Goal: Information Seeking & Learning: Learn about a topic

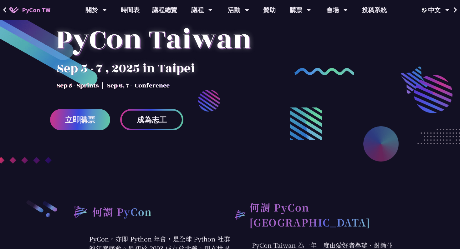
scroll to position [74, 0]
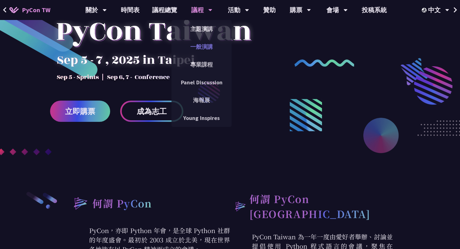
click at [210, 48] on link "一般演講" at bounding box center [201, 46] width 60 height 15
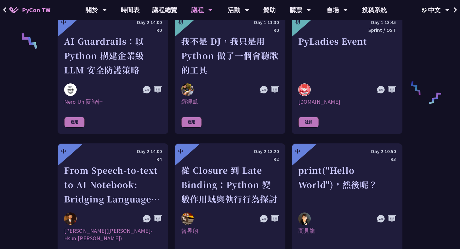
scroll to position [483, 0]
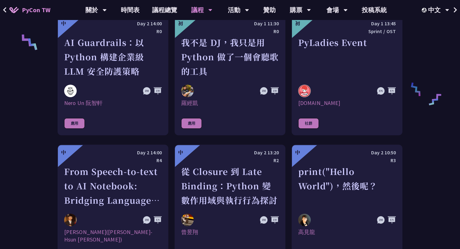
click at [213, 61] on div "我不是 DJ，我只是用 Python 做了一個會聽歌的工具" at bounding box center [230, 56] width 98 height 43
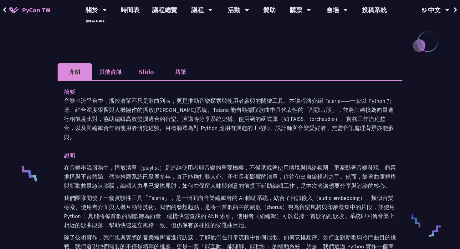
scroll to position [147, 0]
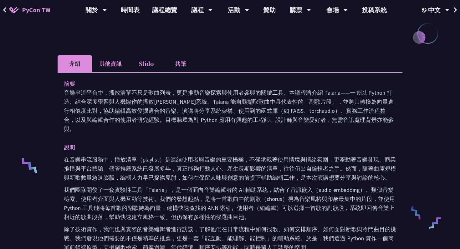
click at [114, 63] on li "其他資訊" at bounding box center [110, 63] width 37 height 17
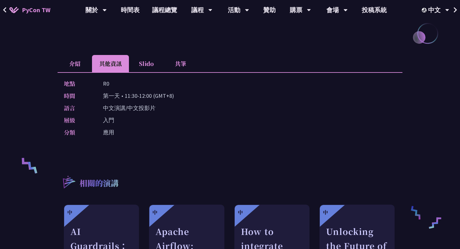
click at [134, 66] on li "Slido" at bounding box center [146, 63] width 34 height 17
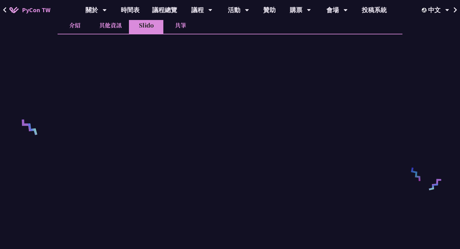
scroll to position [167, 0]
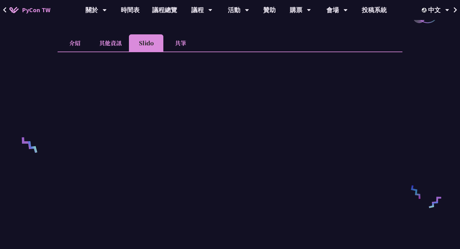
click at [176, 41] on li "共筆" at bounding box center [180, 42] width 34 height 17
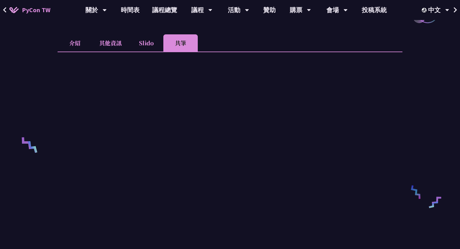
click at [81, 47] on li "介紹" at bounding box center [75, 42] width 34 height 17
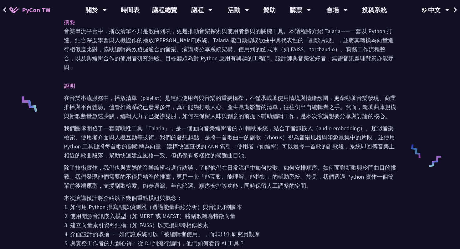
scroll to position [290, 0]
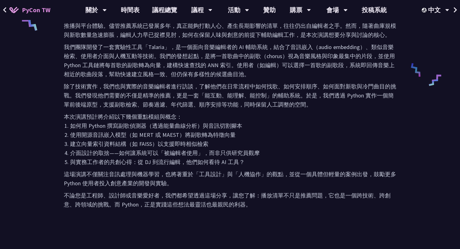
click at [120, 100] on p "除了技術實作，我們也與實際的音樂編輯者進行訪談，了解他們在日常流程中如何找歌、如何安排順序、如何面對新歌與冷門曲目的挑戰。我們發現他們需要的不僅是精準的推薦，…" at bounding box center [230, 95] width 332 height 27
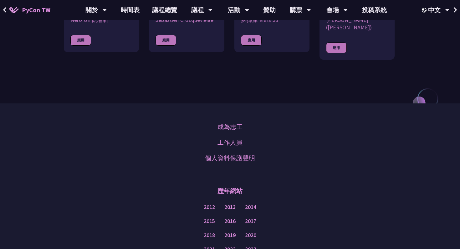
scroll to position [693, 0]
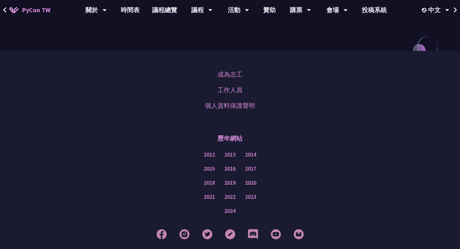
click at [37, 10] on span "PyCon TW" at bounding box center [36, 9] width 28 height 9
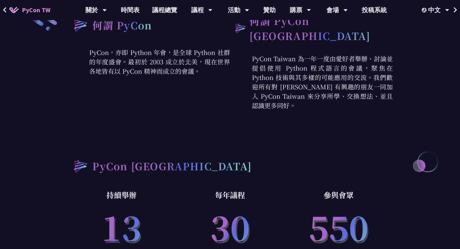
scroll to position [252, 0]
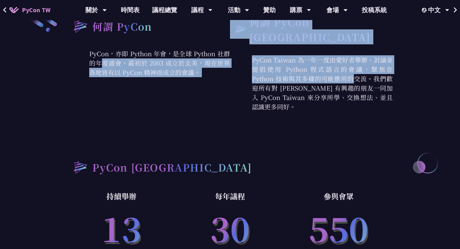
drag, startPoint x: 160, startPoint y: 57, endPoint x: 260, endPoint y: 76, distance: 102.5
click at [259, 75] on div "何謂 PyCon PyCon，亦即 Python 年會，是全球 Python 社群的年度盛會。最初於 2003 成立於北美，現在世界各地皆有以 PyCon 精…" at bounding box center [229, 62] width 325 height 97
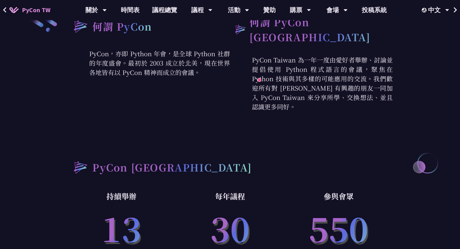
click at [289, 66] on p "PyCon Taiwan 為一年一度由愛好者舉辦、討論並提倡使用 Python 程式語言的會議，聚焦在 Python 技術與其多樣的可能應用的交流。我們歡迎所…" at bounding box center [311, 83] width 163 height 56
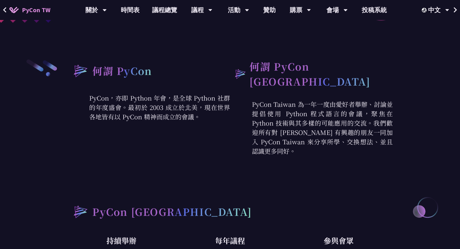
scroll to position [201, 0]
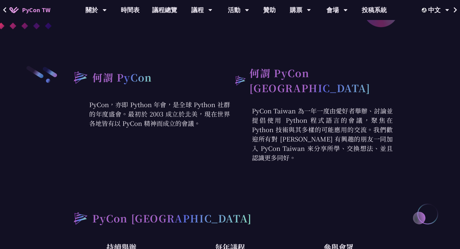
click at [267, 92] on div "何謂 PyCon Taiwan PyCon Taiwan 為一年一度由愛好者舉辦、討論並提倡使用 Python 程式語言的會議，聚焦在 Python 技術與其…" at bounding box center [311, 113] width 163 height 97
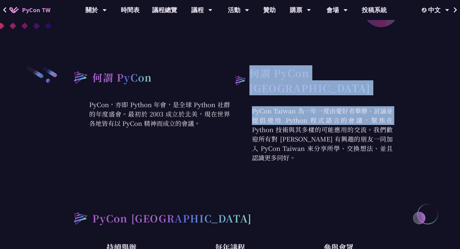
drag, startPoint x: 257, startPoint y: 83, endPoint x: 293, endPoint y: 115, distance: 48.1
click at [293, 115] on div "何謂 PyCon Taiwan PyCon Taiwan 為一年一度由愛好者舉辦、討論並提倡使用 Python 程式語言的會議，聚焦在 Python 技術與其…" at bounding box center [311, 113] width 163 height 97
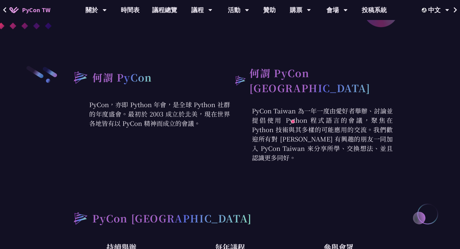
click at [327, 118] on p "PyCon Taiwan 為一年一度由愛好者舉辦、討論並提倡使用 Python 程式語言的會議，聚焦在 Python 技術與其多樣的可能應用的交流。我們歡迎所…" at bounding box center [311, 134] width 163 height 56
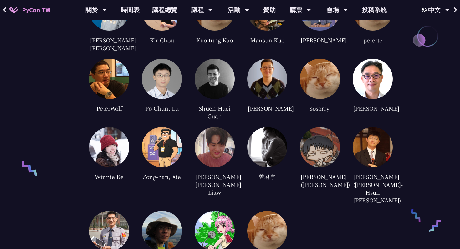
scroll to position [1560, 0]
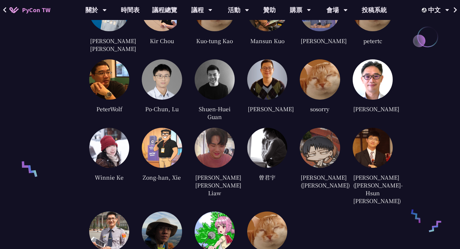
click at [377, 145] on img at bounding box center [373, 148] width 40 height 40
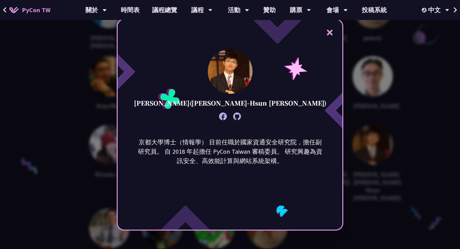
scroll to position [1562, 0]
click at [279, 195] on div "京都大學博士（情報學） 目前任職於國家資通安全研究院，擔任副研究員。 自 2018 年起擔任 PyCon Taiwan 審稿委員。 研究興趣為資訊安全、高效能…" at bounding box center [230, 169] width 225 height 63
click at [396, 158] on div "× [PERSON_NAME]([PERSON_NAME]-Hsun [PERSON_NAME]) 京都大學博士（情報學） 目前任職於國家資通安全研究院，擔任…" at bounding box center [230, 124] width 460 height 249
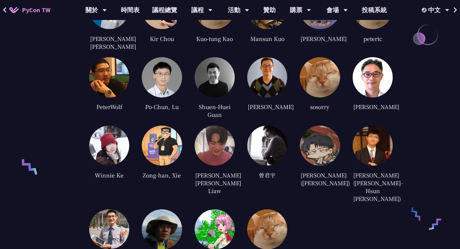
click at [101, 210] on img at bounding box center [109, 230] width 40 height 40
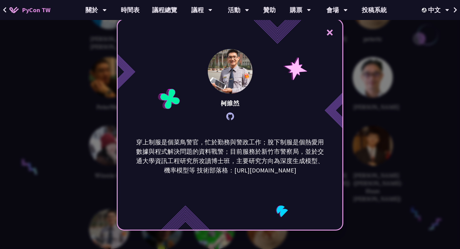
scroll to position [1561, 0]
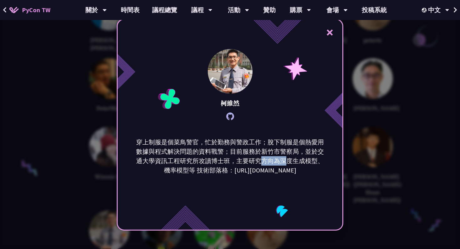
drag, startPoint x: 286, startPoint y: 161, endPoint x: 262, endPoint y: 157, distance: 24.3
click at [262, 157] on p "穿上制服是個菜鳥警官，忙於勤務與警政工作；脫下制服是個熱愛用數據與程式解決問題的資料戰警；目前服務於新竹市警察局，並於交通大學資訊工程研究所攻讀博士班，主要研…" at bounding box center [229, 157] width 189 height 38
drag, startPoint x: 264, startPoint y: 159, endPoint x: 224, endPoint y: 160, distance: 40.1
click at [224, 160] on p "穿上制服是個菜鳥警官，忙於勤務與警政工作；脫下制服是個熱愛用數據與程式解決問題的資料戰警；目前服務於新竹市警察局，並於交通大學資訊工程研究所攻讀博士班，主要研…" at bounding box center [229, 157] width 189 height 38
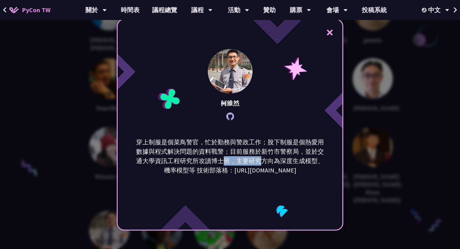
click at [224, 160] on p "穿上制服是個菜鳥警官，忙於勤務與警政工作；脫下制服是個熱愛用數據與程式解決問題的資料戰警；目前服務於新竹市警察局，並於交通大學資訊工程研究所攻讀博士班，主要研…" at bounding box center [229, 157] width 189 height 38
click at [375, 150] on div "× [PERSON_NAME] 穿上制服是個菜鳥警官，忙於勤務與警政工作；脫下制服是個熱愛用數據與程式解決問題的資料戰警；目前服務於新竹市警察局，並於交通大學…" at bounding box center [230, 124] width 460 height 249
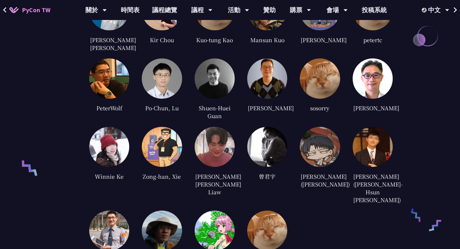
click at [154, 212] on img at bounding box center [162, 231] width 40 height 40
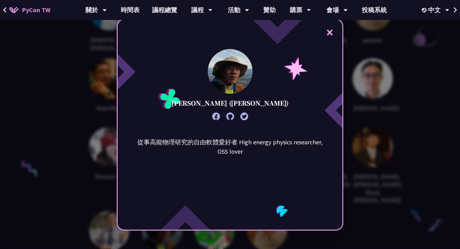
click at [368, 149] on div "× [PERSON_NAME] ([PERSON_NAME]) 從事高能物理研究的自由軟體愛好者 High energy physics researcher…" at bounding box center [230, 124] width 460 height 249
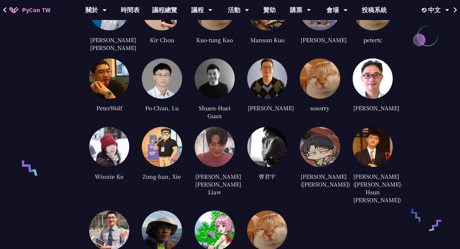
click at [221, 211] on img at bounding box center [215, 231] width 40 height 40
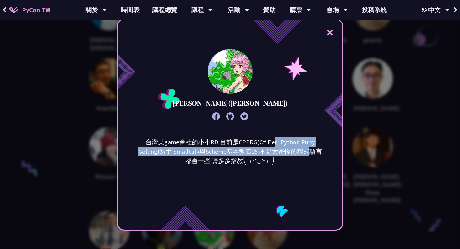
drag, startPoint x: 261, startPoint y: 147, endPoint x: 285, endPoint y: 148, distance: 24.1
click at [286, 148] on p "台灣某game會社的小小RD 目前是CPPRG(C# Perl Python Ruby Golang)熟手 Smalltalk與Scheme基本教義派 不是太…" at bounding box center [229, 152] width 189 height 28
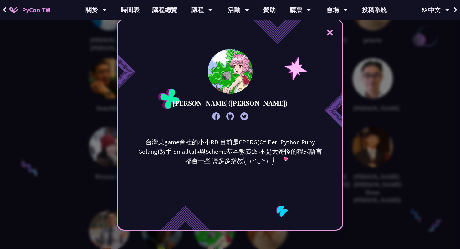
click at [264, 147] on p "台灣某game會社的小小RD 目前是CPPRG(C# Perl Python Ruby Golang)熟手 Smalltalk與Scheme基本教義派 不是太…" at bounding box center [229, 152] width 189 height 28
click at [370, 140] on div "× [PERSON_NAME]([PERSON_NAME]) 台灣某game會社的小小RD 目前是CPPRG(C# Perl Python Ruby Gola…" at bounding box center [230, 124] width 460 height 249
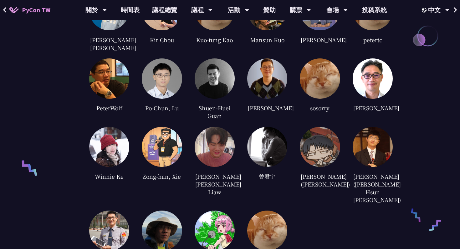
click at [272, 211] on img at bounding box center [267, 231] width 40 height 40
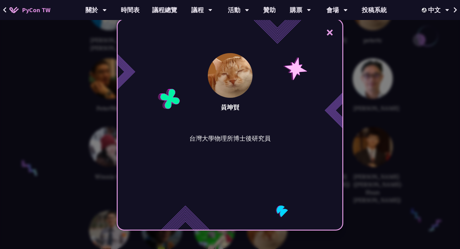
click at [358, 158] on div "× [PERSON_NAME] 台灣大學物理所博士後研究員" at bounding box center [230, 124] width 460 height 249
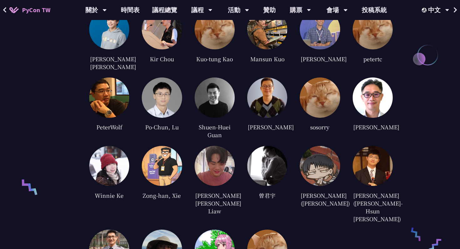
scroll to position [1539, 0]
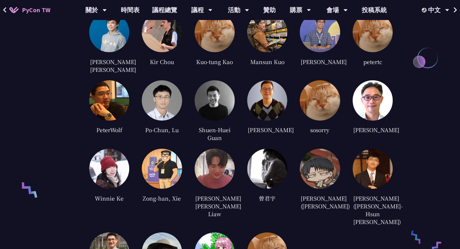
click at [327, 150] on img at bounding box center [320, 169] width 40 height 40
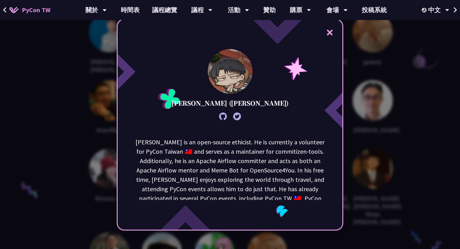
scroll to position [31, 0]
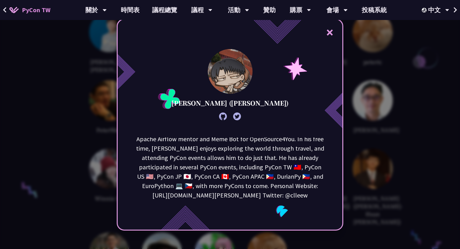
click at [371, 158] on div "× [PERSON_NAME] ([PERSON_NAME]) [PERSON_NAME] is an open-source ethicist. He is…" at bounding box center [230, 124] width 460 height 249
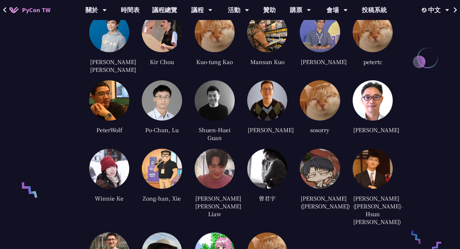
click at [250, 166] on div at bounding box center [267, 169] width 40 height 40
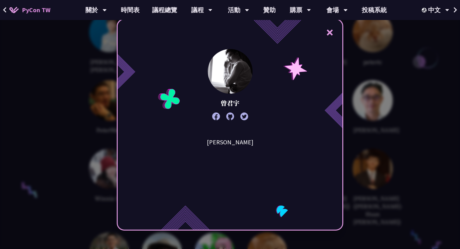
scroll to position [1543, 0]
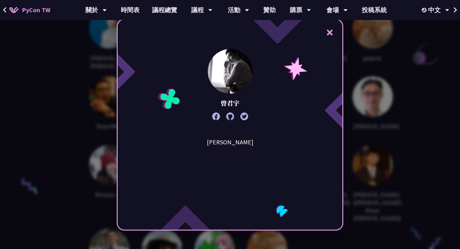
click at [346, 138] on div "× [PERSON_NAME][PERSON_NAME]" at bounding box center [230, 124] width 460 height 249
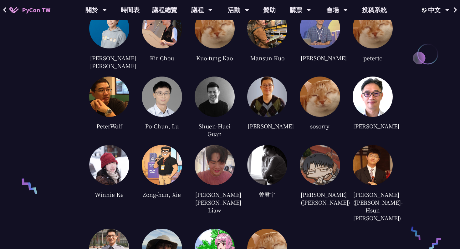
click at [221, 151] on img at bounding box center [215, 165] width 40 height 40
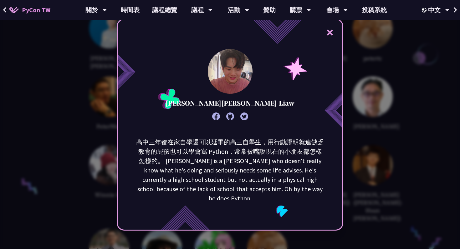
click at [228, 142] on p "高中三年都在家自學還可以延畢的高三自學生，用行動證明就連缺乏教育的屁孩也可以學會寫 Python，常常被嘴說現在的小朋友都怎樣怎樣的。 [PERSON_NAM…" at bounding box center [229, 171] width 189 height 66
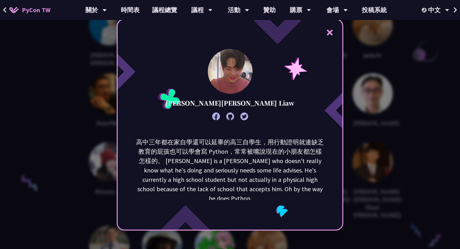
scroll to position [1547, 0]
click at [368, 129] on div "× [PERSON_NAME][PERSON_NAME] Liaw 高中三年都在家自學還可以延畢的高三自學生，用行動證明就連缺乏教育的屁孩也可以學會寫 Pyt…" at bounding box center [230, 124] width 460 height 249
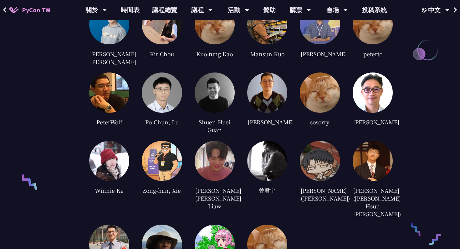
click at [147, 156] on img at bounding box center [162, 161] width 40 height 40
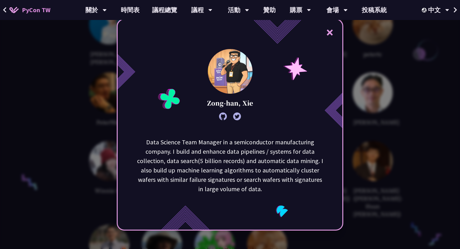
click at [95, 151] on div "× Zong-han, Xie Data Science Team Manager in a semiconductor manufacturing comp…" at bounding box center [230, 124] width 460 height 249
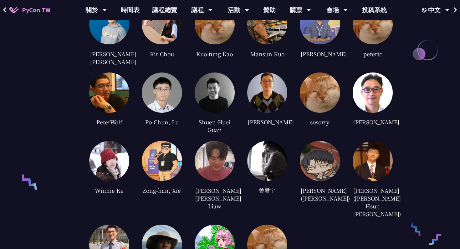
click at [113, 150] on img at bounding box center [109, 161] width 40 height 40
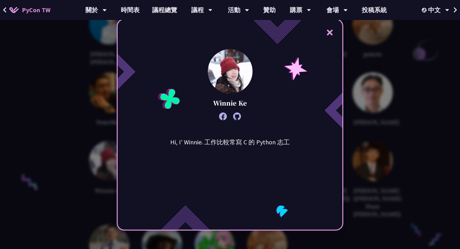
click at [182, 146] on p "Hi, I' Winnie. 工作比較常寫 C 的 Python 志工" at bounding box center [230, 142] width 120 height 9
click at [400, 104] on div "× Winnie Ke Hi, I' Winnie. 工作比較常寫 C 的 Python 志工" at bounding box center [230, 124] width 460 height 249
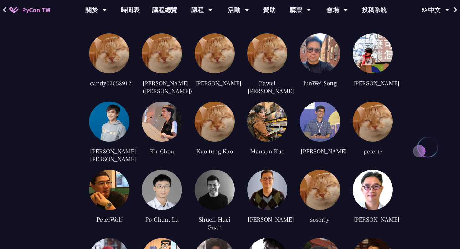
scroll to position [1453, 0]
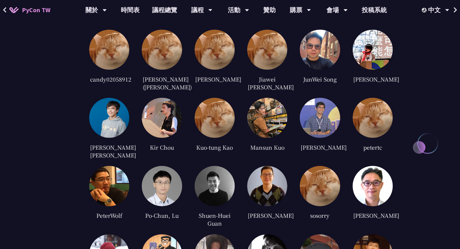
click at [380, 166] on img at bounding box center [373, 186] width 40 height 40
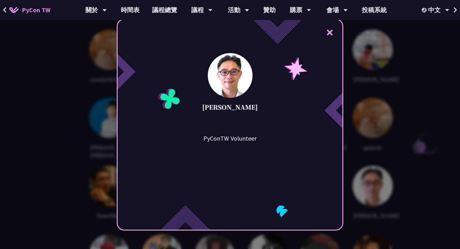
click at [379, 154] on div "× [PERSON_NAME] PyConTW Volunteer" at bounding box center [230, 124] width 460 height 249
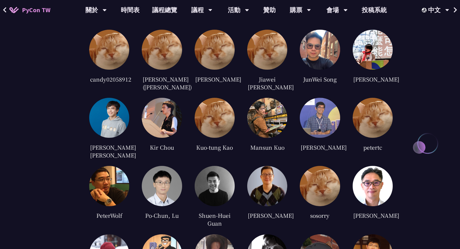
click at [336, 169] on img at bounding box center [320, 186] width 40 height 40
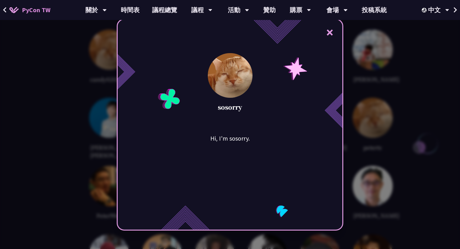
click at [350, 166] on div "× sosorry Hi, I'm sosorry." at bounding box center [230, 124] width 460 height 249
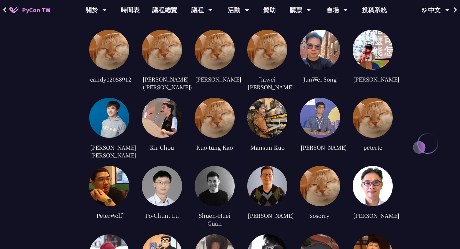
click at [280, 176] on img at bounding box center [267, 186] width 40 height 40
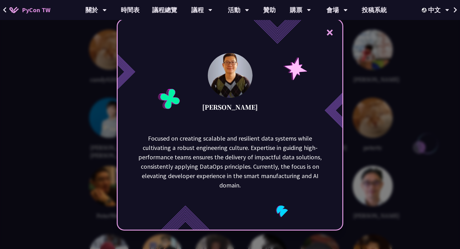
click at [362, 161] on div "× [PERSON_NAME] Focused on creating scalable and resilient data systems while c…" at bounding box center [230, 124] width 460 height 249
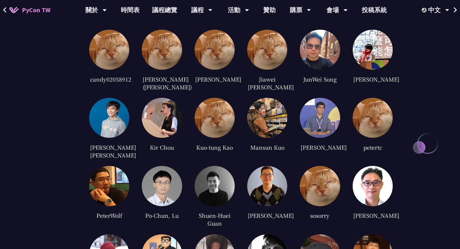
click at [201, 177] on img at bounding box center [215, 186] width 40 height 40
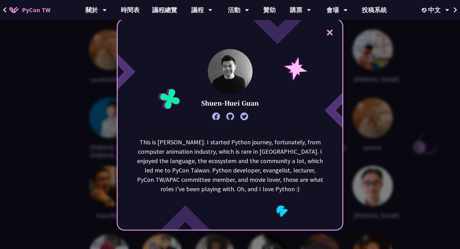
click at [356, 145] on div "× Shuen-Huei Guan This is [PERSON_NAME]. I started Python journey, fortunately,…" at bounding box center [230, 124] width 460 height 249
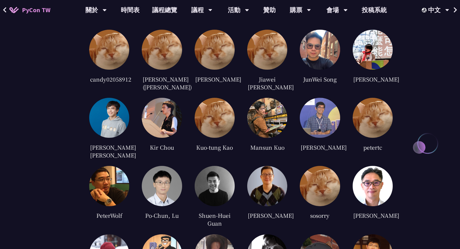
click at [377, 118] on img at bounding box center [373, 118] width 40 height 40
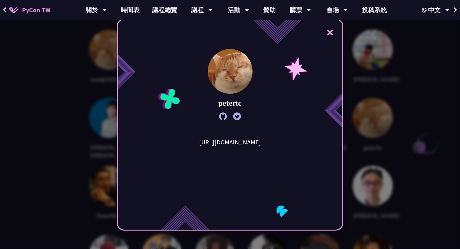
click at [377, 118] on div "× petertc [URL][DOMAIN_NAME]" at bounding box center [230, 124] width 460 height 249
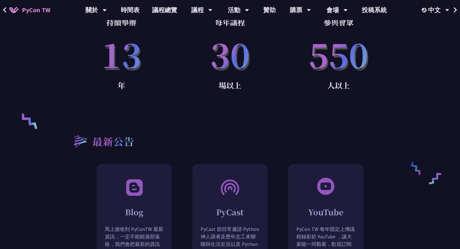
scroll to position [403, 0]
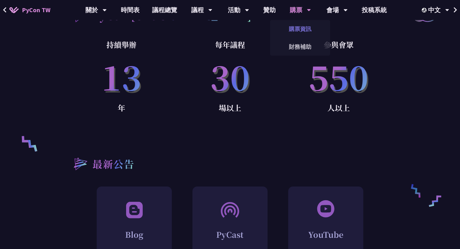
click at [306, 31] on link "購票資訊" at bounding box center [300, 29] width 60 height 15
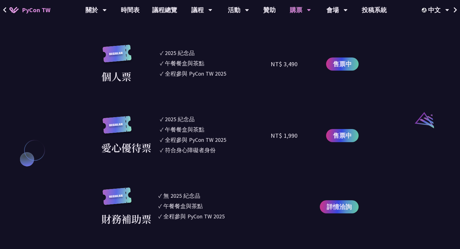
scroll to position [608, 0]
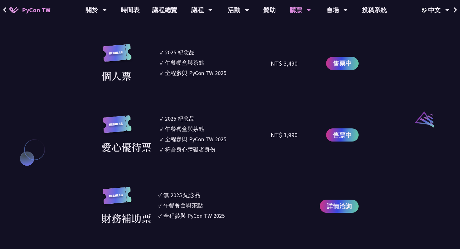
click at [197, 193] on div "無 2025 紀念品" at bounding box center [181, 195] width 37 height 8
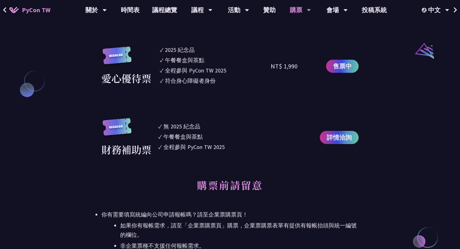
scroll to position [693, 0]
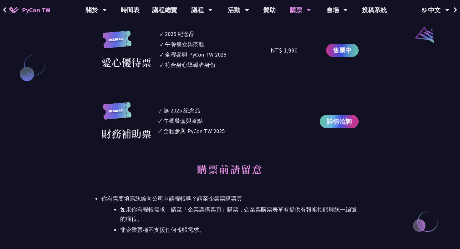
click at [344, 126] on span "詳情洽詢" at bounding box center [339, 121] width 25 height 9
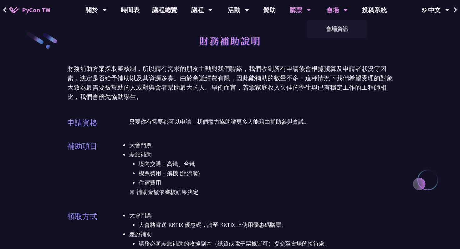
click at [342, 6] on div "會場" at bounding box center [336, 10] width 21 height 20
click at [330, 37] on div "會場資訊" at bounding box center [337, 29] width 60 height 18
click at [330, 29] on link "會場資訊" at bounding box center [337, 29] width 60 height 15
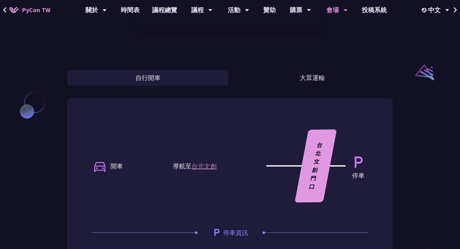
scroll to position [481, 0]
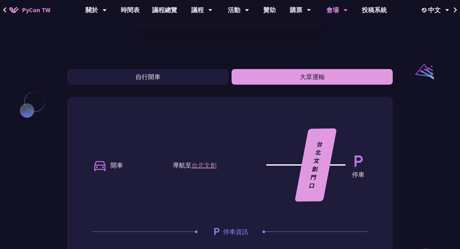
click at [316, 80] on button "大眾運輸" at bounding box center [312, 77] width 161 height 16
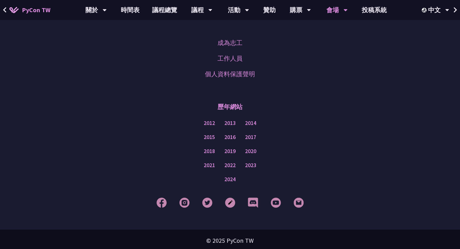
scroll to position [866, 0]
